Goal: Information Seeking & Learning: Learn about a topic

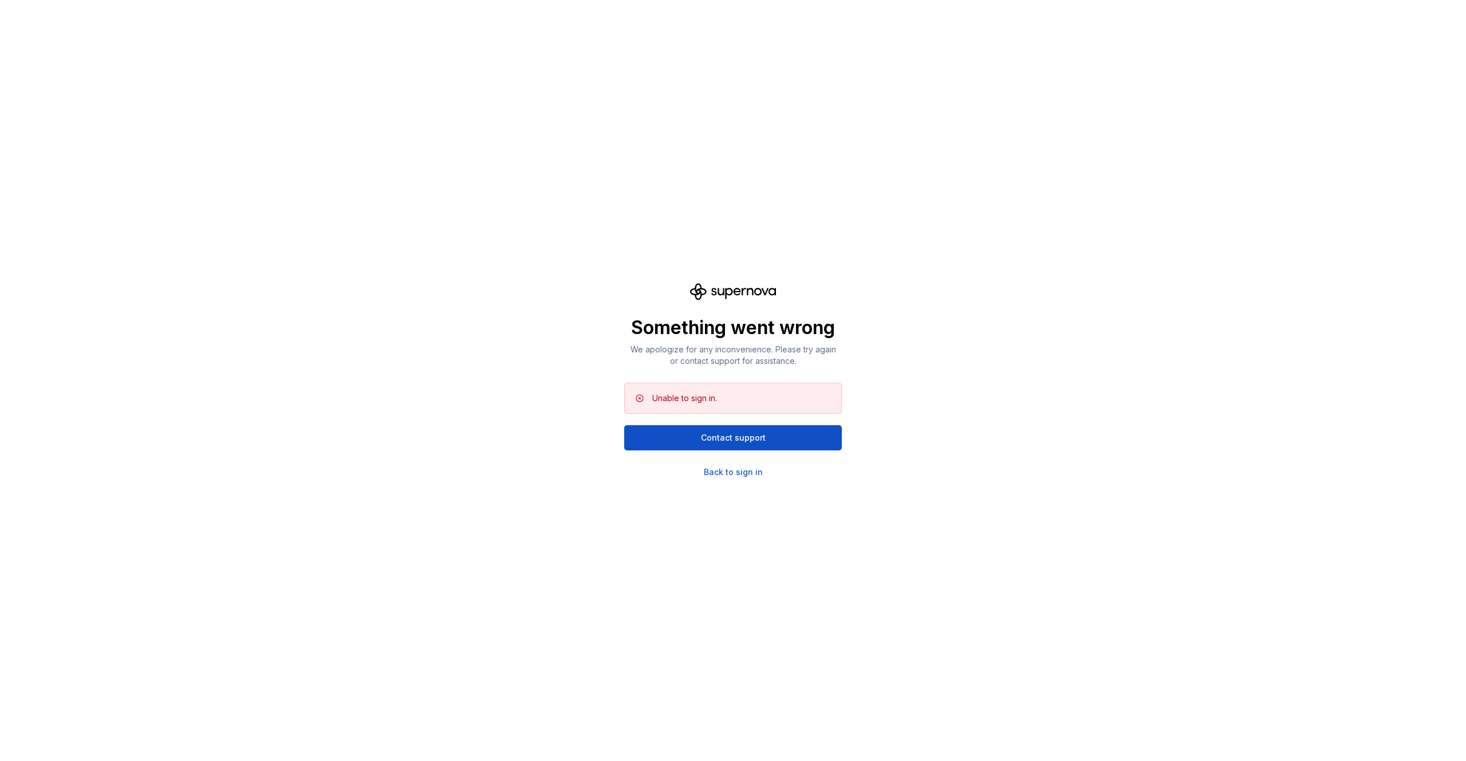
click at [738, 480] on div "Something went wrong We apologize for any inconvenience. Please try again or co…" at bounding box center [733, 380] width 1466 height 761
click at [738, 478] on div "Something went wrong We apologize for any inconvenience. Please try again or co…" at bounding box center [733, 380] width 1466 height 761
click at [732, 475] on div "Back to sign in" at bounding box center [733, 471] width 59 height 11
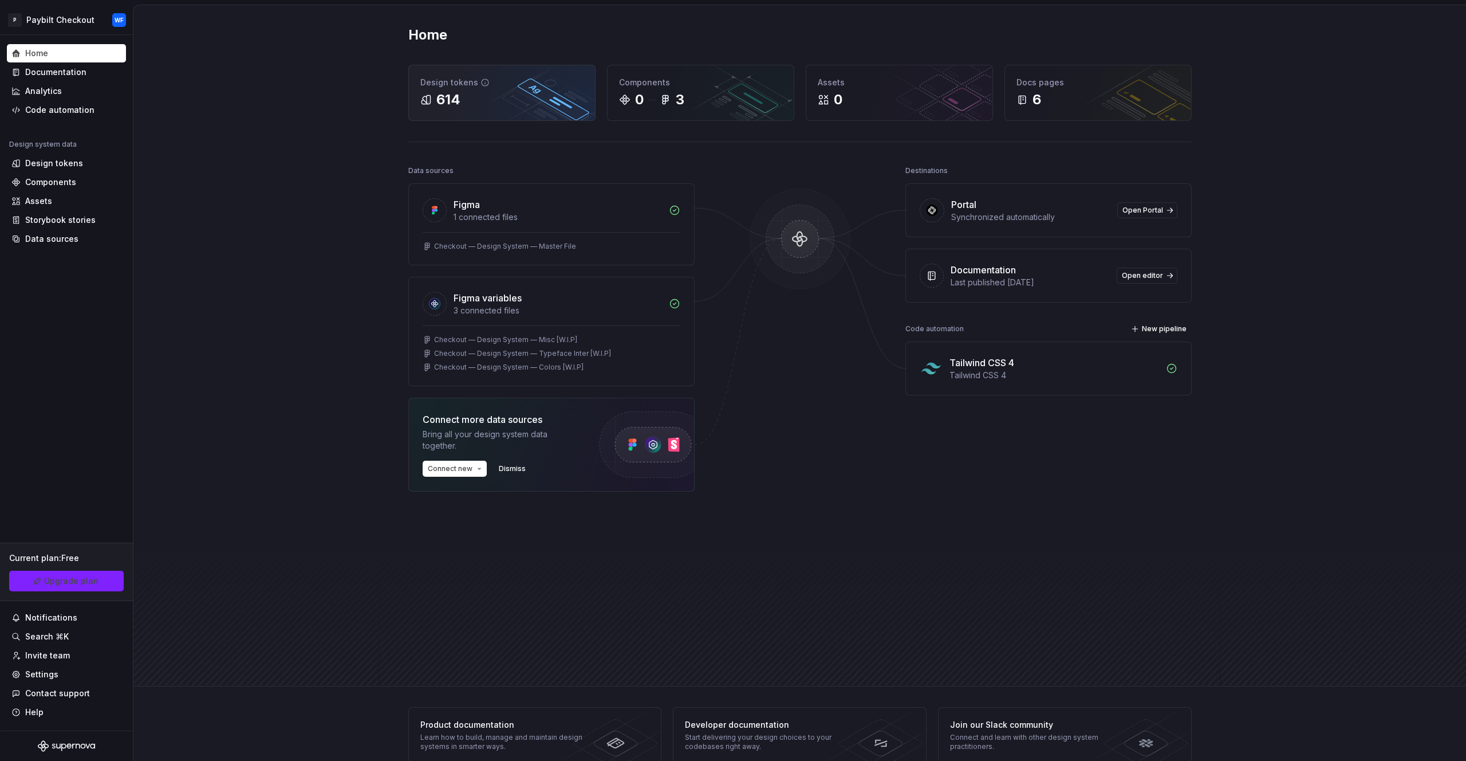
click at [542, 112] on div "Design tokens 614" at bounding box center [502, 92] width 186 height 55
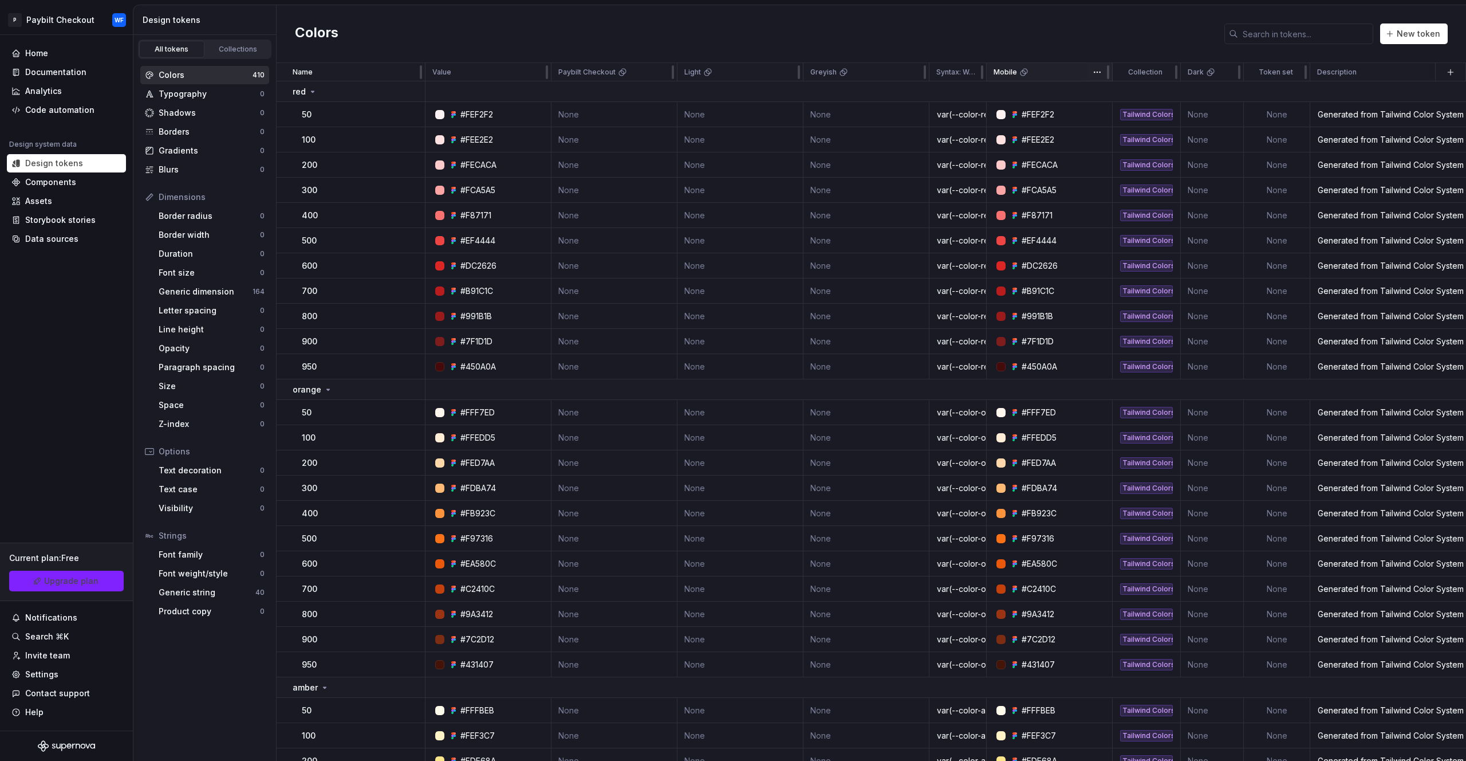
drag, startPoint x: 984, startPoint y: 72, endPoint x: 1018, endPoint y: 72, distance: 33.8
click at [1018, 72] on tr "Name Value Paybilt Checkout Light Greyish Syntax: Web Mobile Collection Dark To…" at bounding box center [962, 72] width 1370 height 18
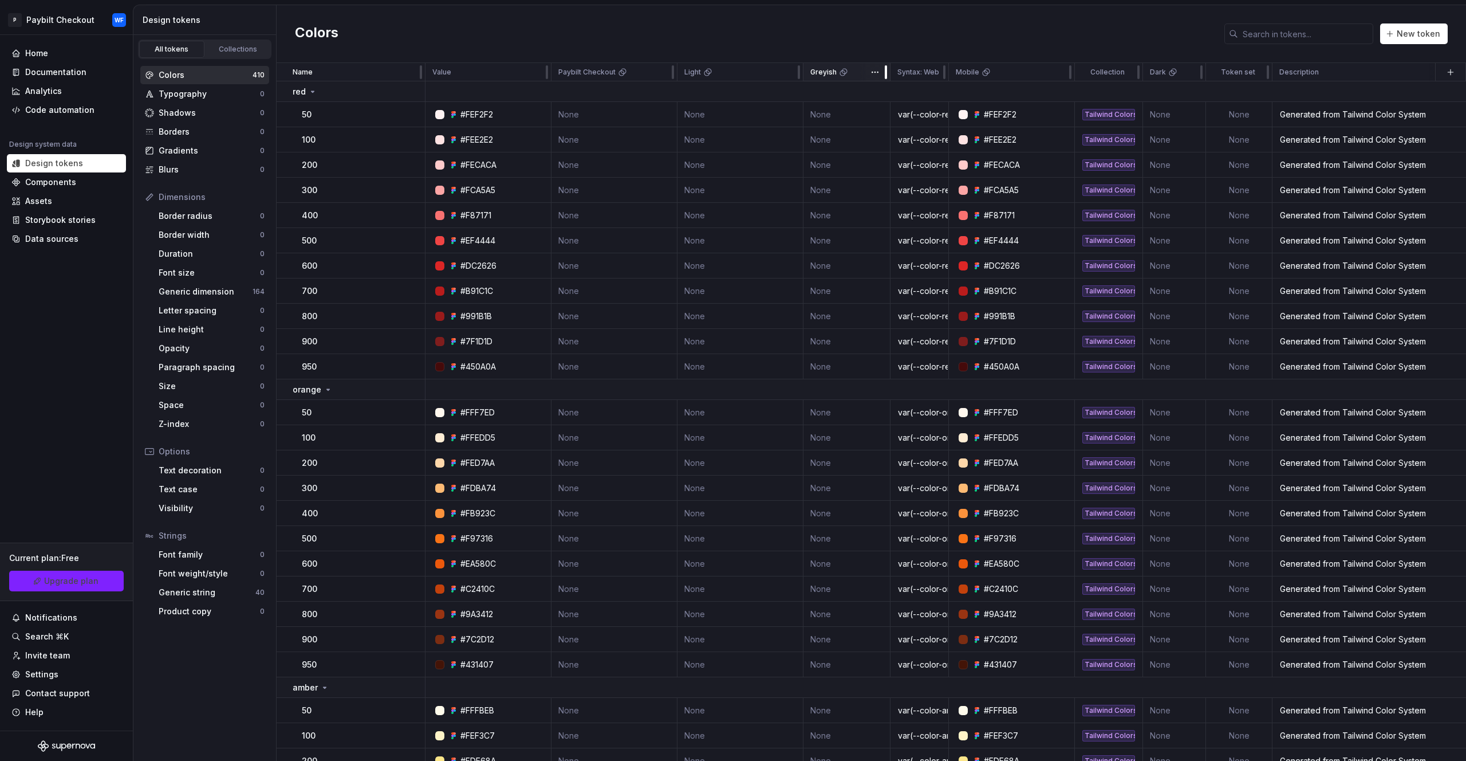
drag, startPoint x: 922, startPoint y: 75, endPoint x: 883, endPoint y: 77, distance: 39.0
click at [883, 77] on div "Greyish" at bounding box center [847, 72] width 87 height 18
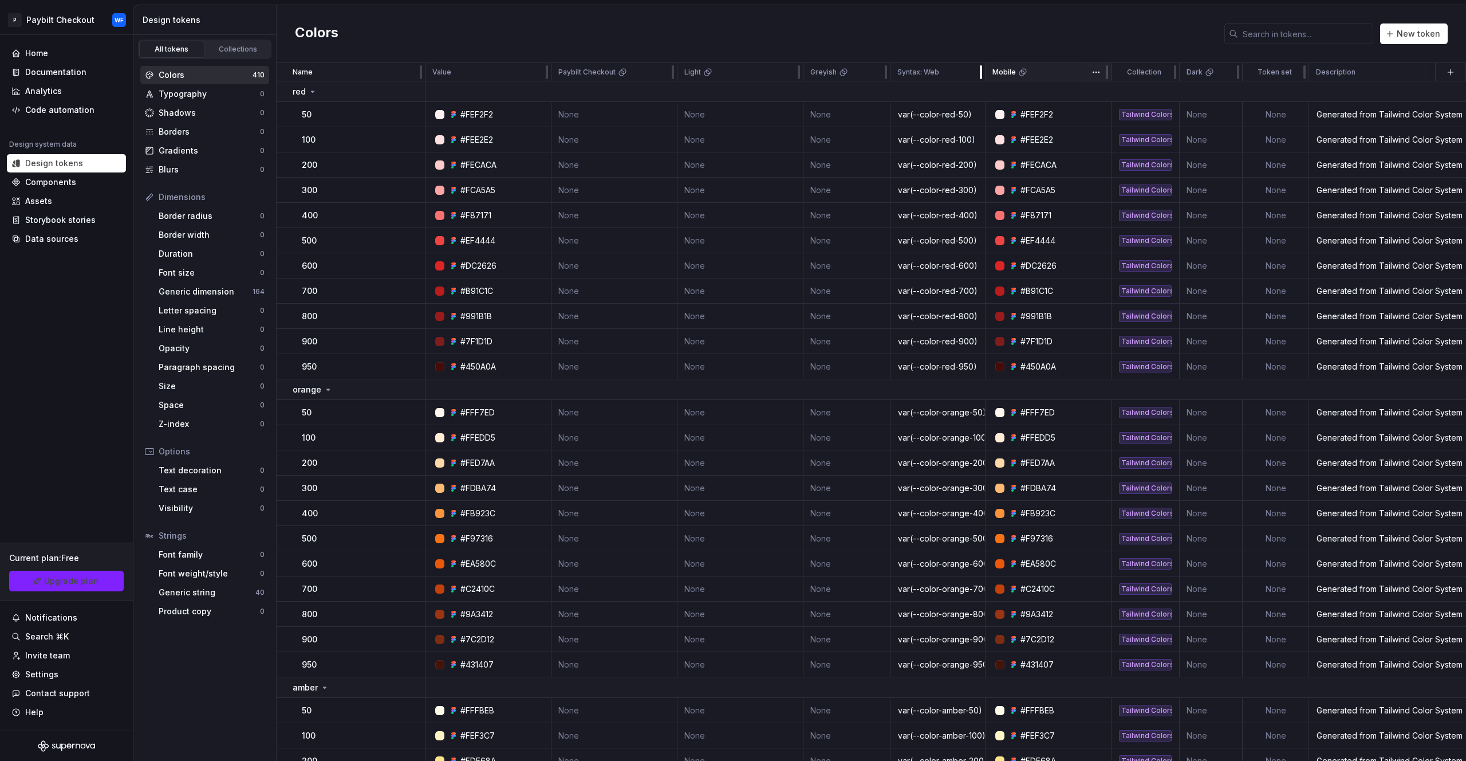
drag, startPoint x: 946, startPoint y: 77, endPoint x: 990, endPoint y: 72, distance: 43.8
click at [990, 72] on tr "Name Value Paybilt Checkout Light Greyish Syntax: Web Mobile Collection Dark To…" at bounding box center [961, 72] width 1369 height 18
click at [253, 50] on div "Collections" at bounding box center [238, 49] width 57 height 9
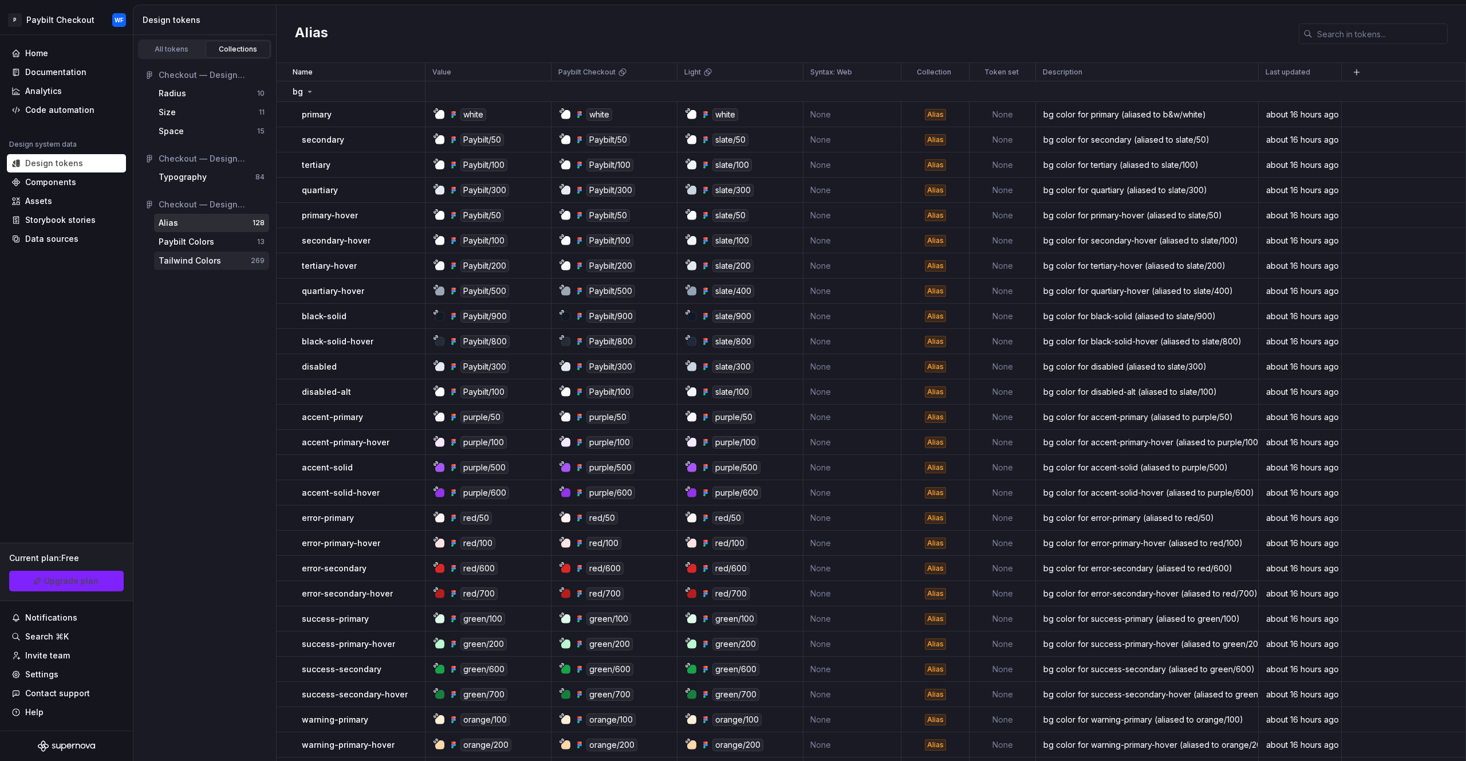
click at [204, 261] on div "Tailwind Colors" at bounding box center [190, 260] width 62 height 11
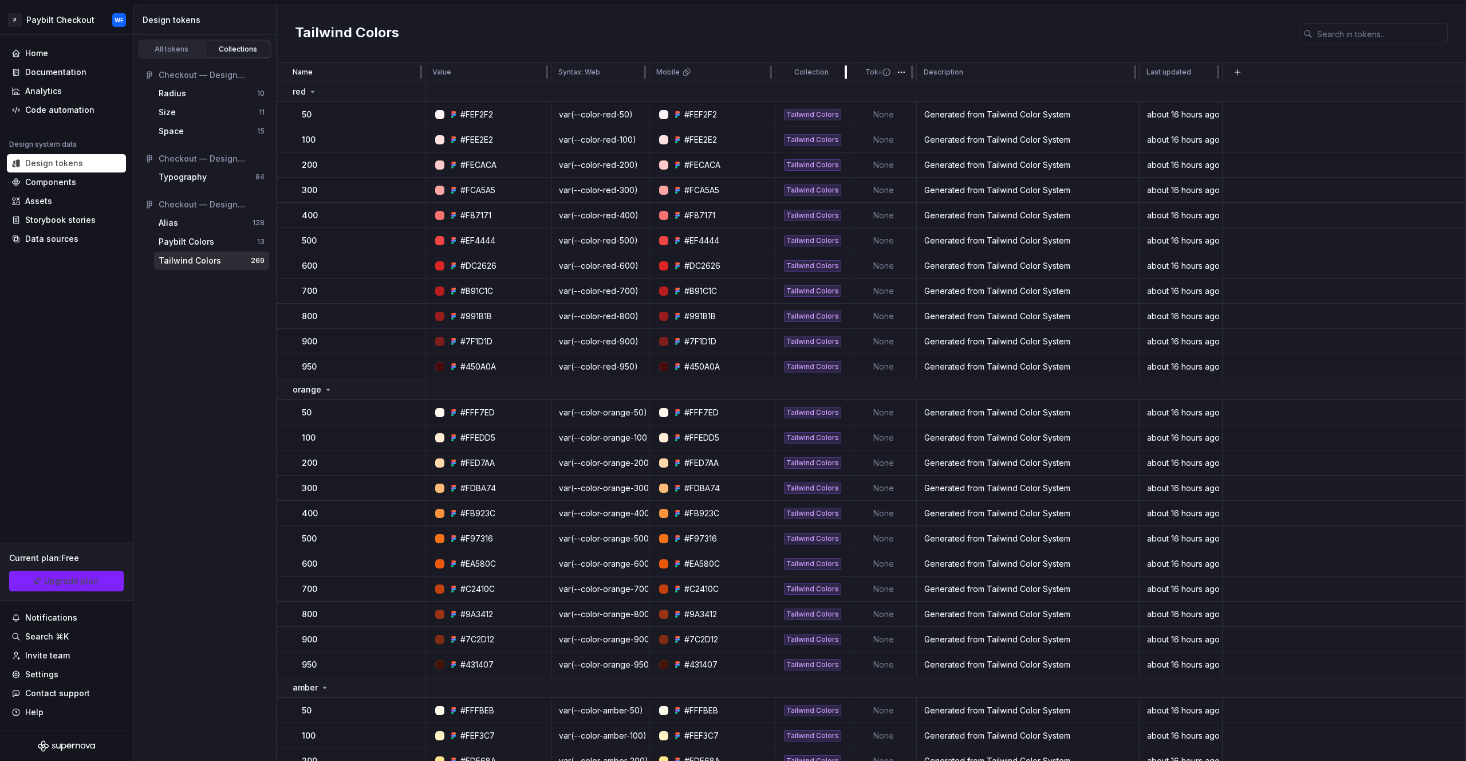
drag, startPoint x: 840, startPoint y: 73, endPoint x: 872, endPoint y: 76, distance: 32.2
click at [872, 76] on tr "Name Value Syntax: Web Mobile Collection Token set Description Last updated" at bounding box center [872, 72] width 1190 height 18
click at [1267, 77] on th at bounding box center [1345, 72] width 242 height 18
click at [210, 254] on div "Tailwind Colors 269" at bounding box center [211, 260] width 115 height 18
click at [206, 245] on div "Paybilt Colors" at bounding box center [187, 241] width 56 height 11
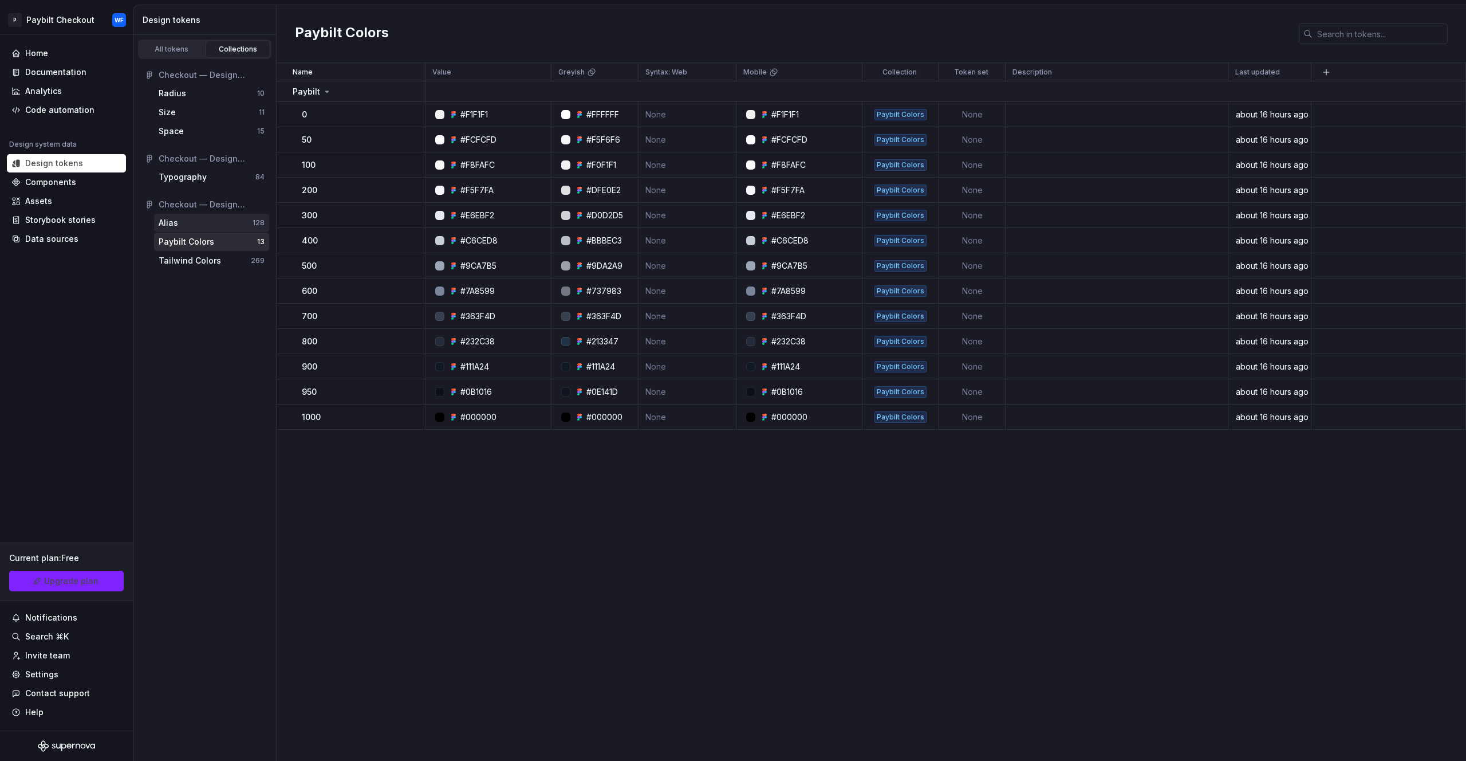
click at [179, 227] on div "Alias" at bounding box center [206, 222] width 94 height 11
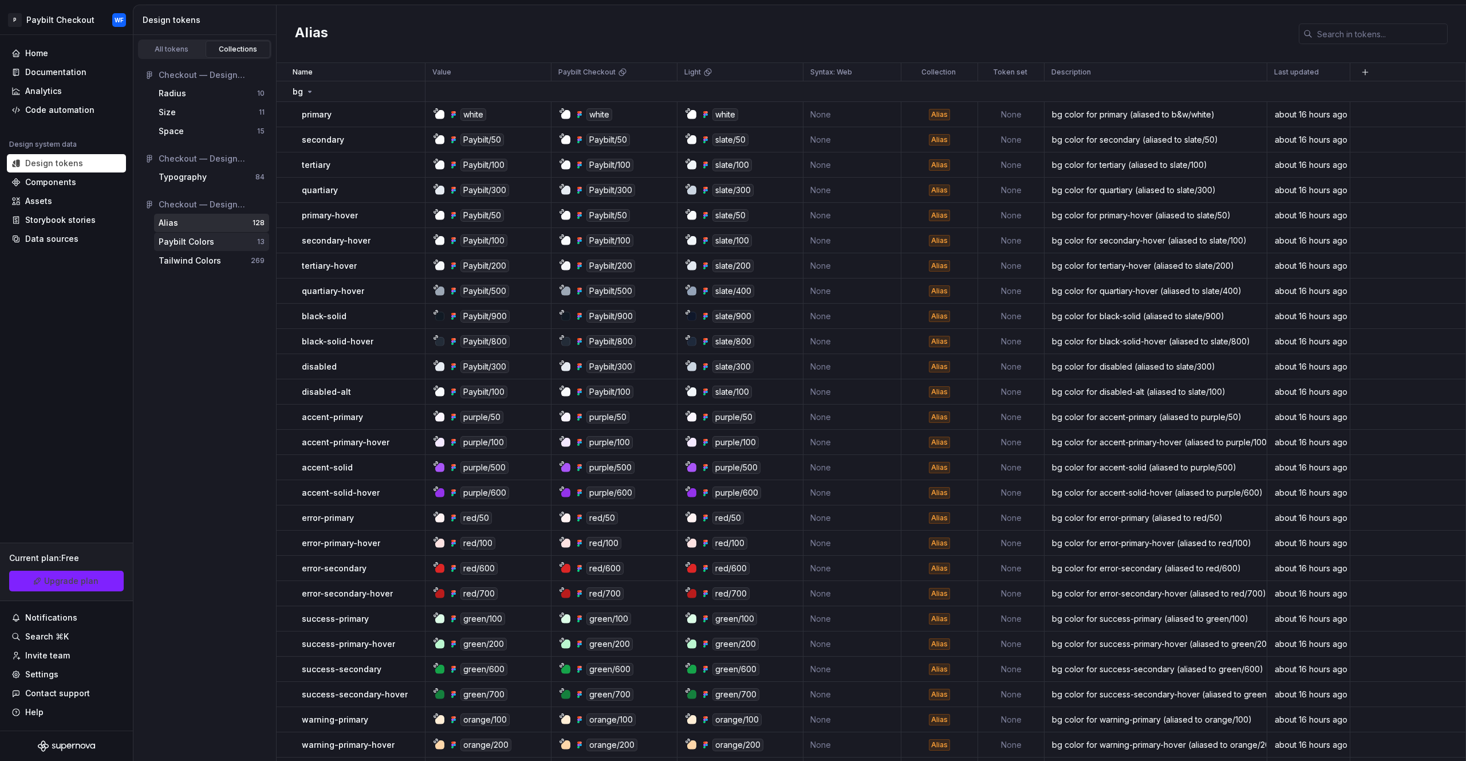
click at [191, 242] on div "Paybilt Colors" at bounding box center [187, 241] width 56 height 11
